Goal: Transaction & Acquisition: Obtain resource

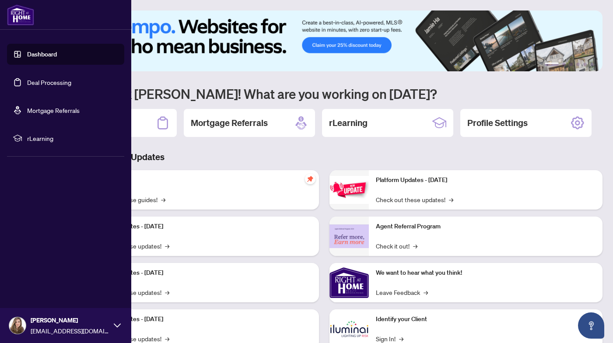
click at [39, 84] on link "Deal Processing" at bounding box center [49, 82] width 44 height 8
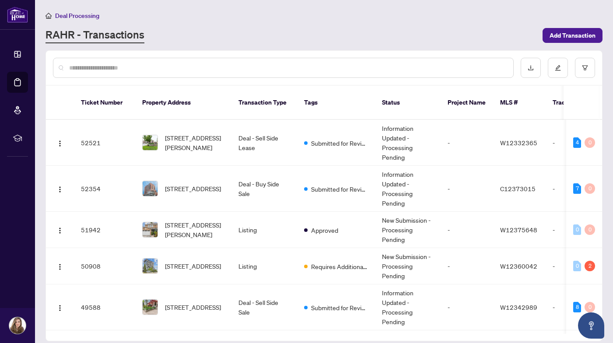
click at [510, 26] on div "Deal Processing [PERSON_NAME] - Transactions Add Transaction" at bounding box center [324, 27] width 557 height 33
drag, startPoint x: 602, startPoint y: 139, endPoint x: 604, endPoint y: 186, distance: 46.9
click at [604, 186] on main "Deal Processing [PERSON_NAME] - Transactions Add Transaction Ticket Number Prop…" at bounding box center [324, 171] width 578 height 343
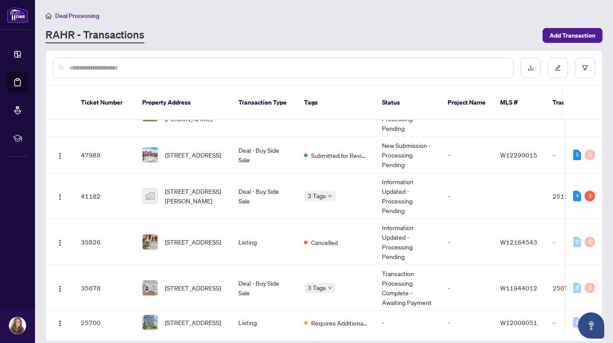
scroll to position [305, 0]
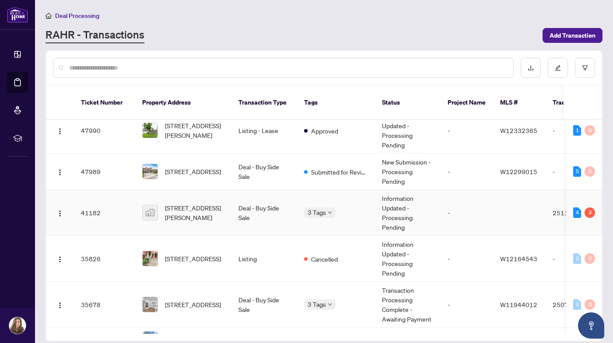
click at [333, 201] on body "Dashboard Deal Processing Mortgage Referrals rLearning [PERSON_NAME] [EMAIL_ADD…" at bounding box center [306, 171] width 613 height 343
click at [333, 207] on div "3 Tags" at bounding box center [320, 212] width 32 height 10
click at [327, 293] on div "Approved Closed Final Trade" at bounding box center [348, 312] width 88 height 49
click at [331, 330] on span "Final Trade" at bounding box center [335, 328] width 30 height 10
click at [348, 329] on span "Final Trade" at bounding box center [335, 328] width 30 height 10
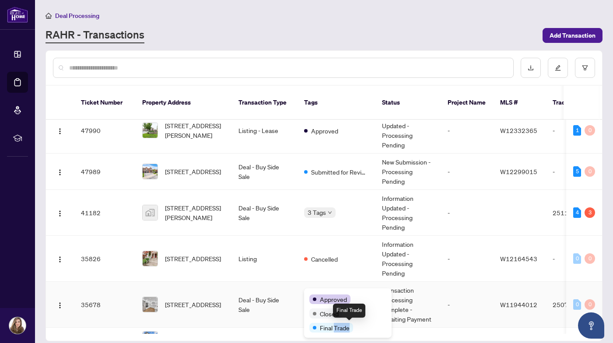
click at [348, 329] on span "Final Trade" at bounding box center [335, 328] width 30 height 10
click at [284, 301] on td "Deal - Buy Side Sale" at bounding box center [265, 305] width 66 height 46
click at [284, 301] on main "Deal Processing [PERSON_NAME] - Transactions Add Transaction Ticket Number Prop…" at bounding box center [324, 171] width 578 height 343
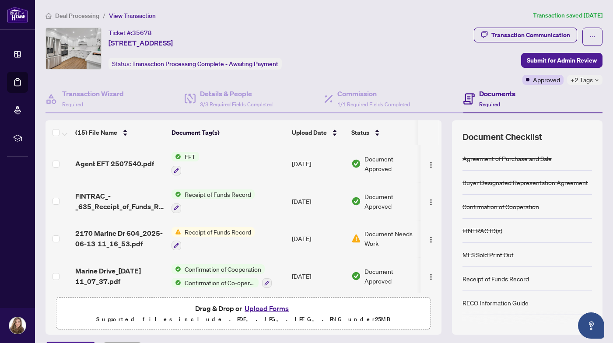
click at [194, 159] on span "EFT" at bounding box center [190, 157] width 18 height 10
click at [176, 203] on span "EFT" at bounding box center [185, 200] width 96 height 10
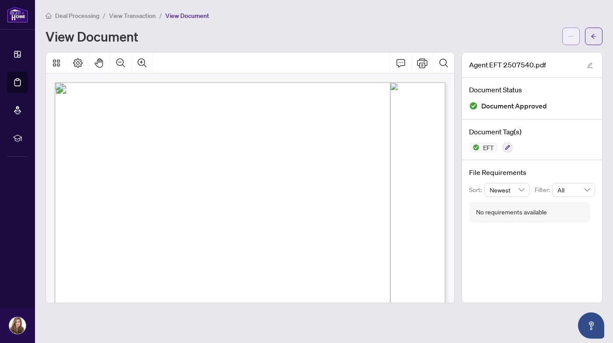
click at [569, 36] on icon "ellipsis" at bounding box center [571, 36] width 6 height 6
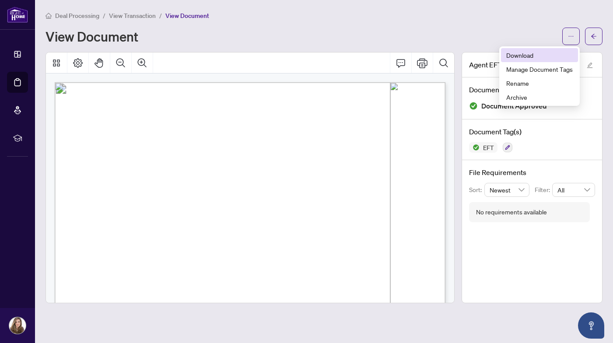
click at [527, 56] on span "Download" at bounding box center [539, 55] width 67 height 10
